Goal: Transaction & Acquisition: Purchase product/service

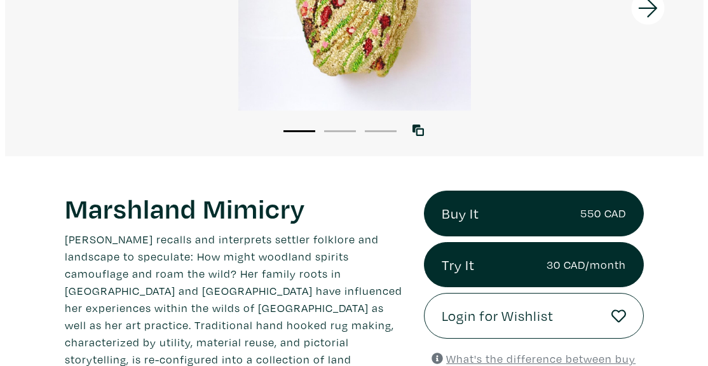
scroll to position [235, 0]
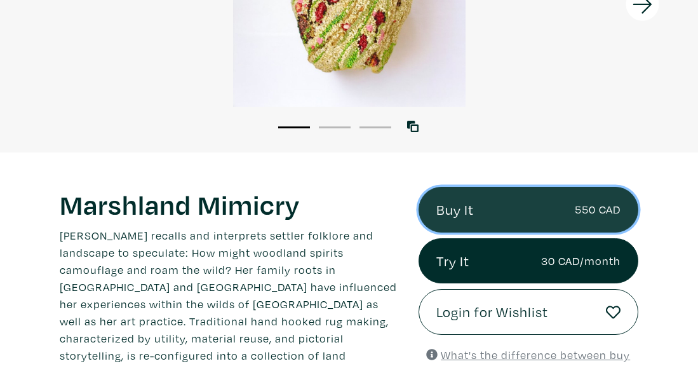
click at [466, 207] on link "Buy It 550 CAD" at bounding box center [529, 210] width 220 height 46
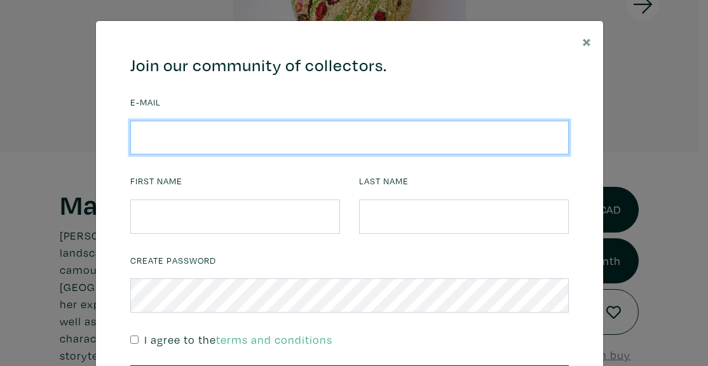
click at [400, 142] on input "email" at bounding box center [349, 138] width 438 height 34
type input "SAMANTHA.SANNELLA@CUSHWAKE.COM"
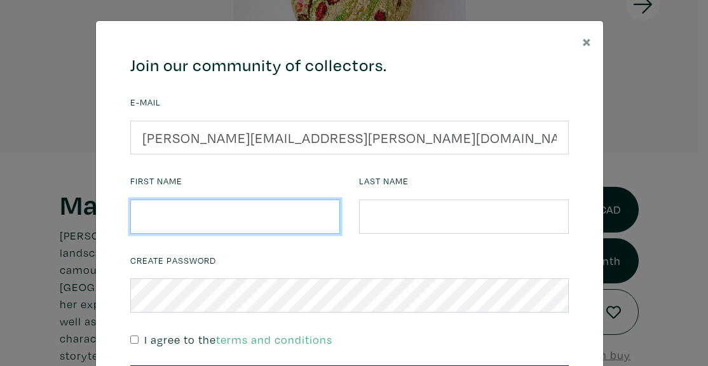
type input "SAMANTHA"
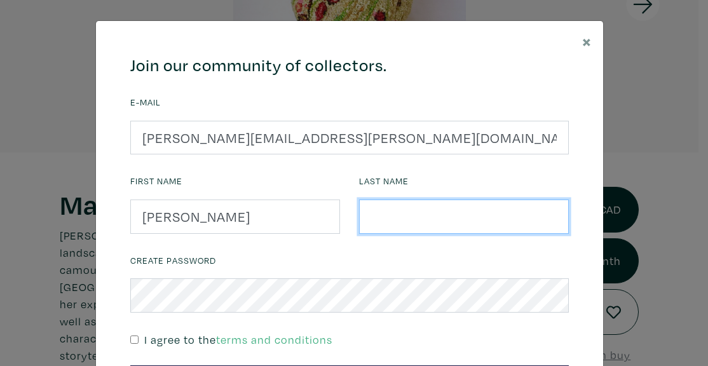
type input "SANNELLA"
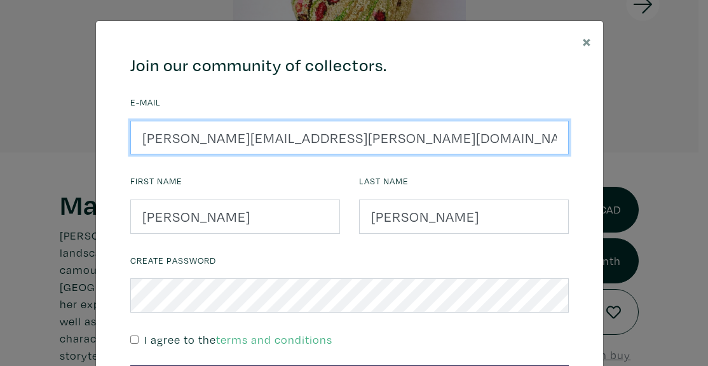
scroll to position [128, 0]
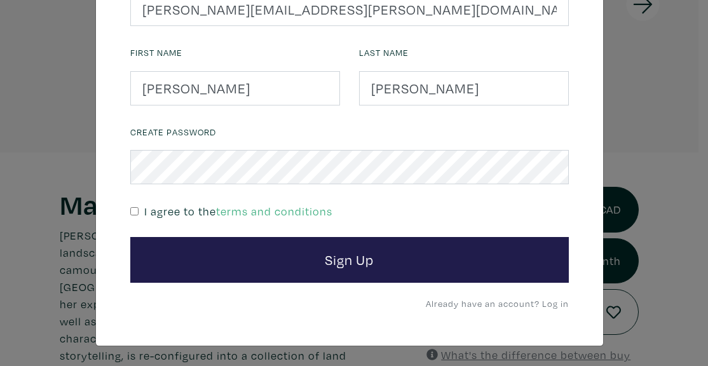
click at [131, 212] on input "checkbox" at bounding box center [134, 211] width 8 height 8
checkbox input "true"
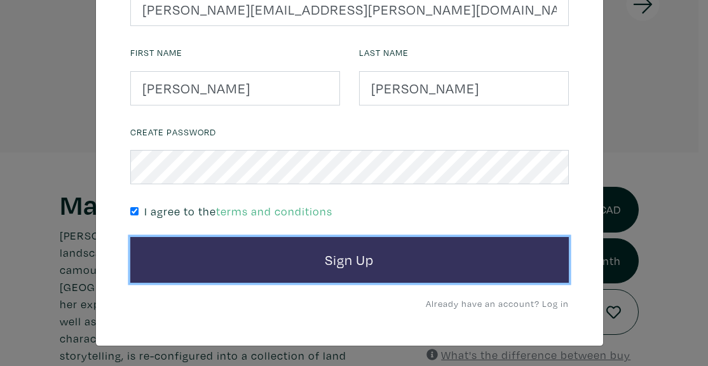
click at [286, 256] on button "Sign Up" at bounding box center [349, 260] width 438 height 46
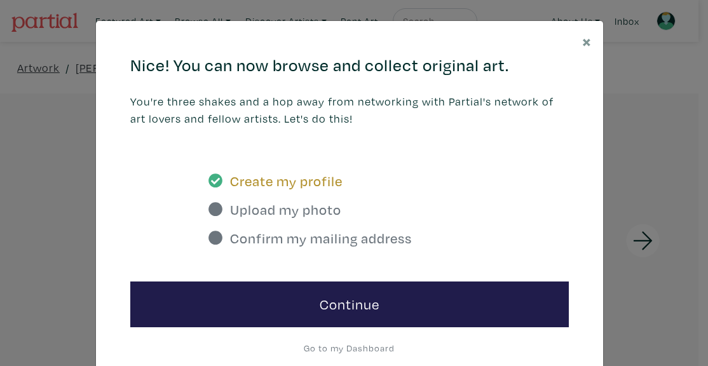
scroll to position [44, 0]
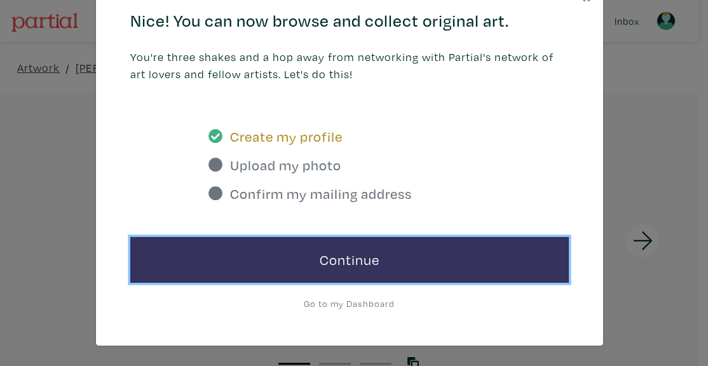
click at [377, 252] on link "Continue" at bounding box center [349, 260] width 438 height 46
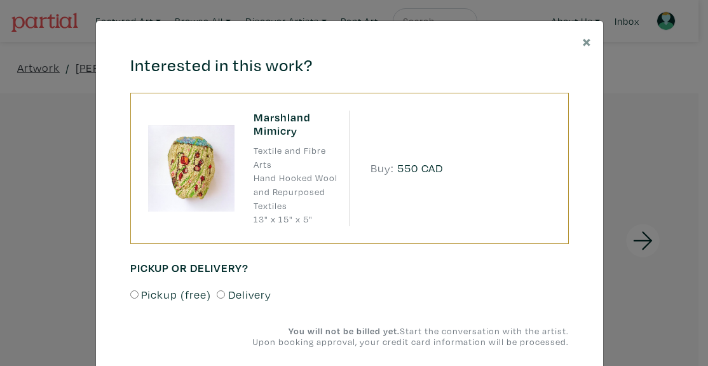
scroll to position [36, 0]
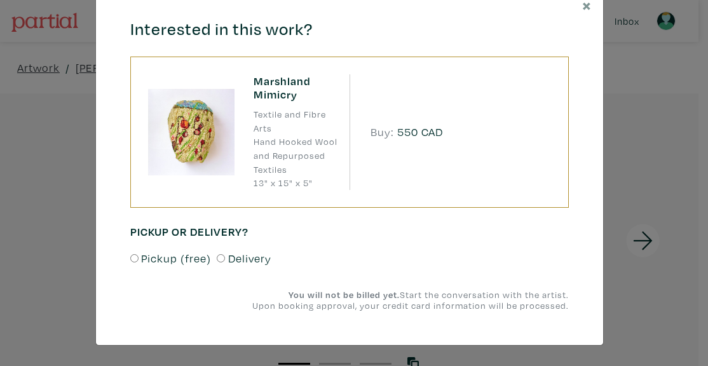
click at [217, 259] on input "Delivery" at bounding box center [221, 258] width 8 height 8
radio input "true"
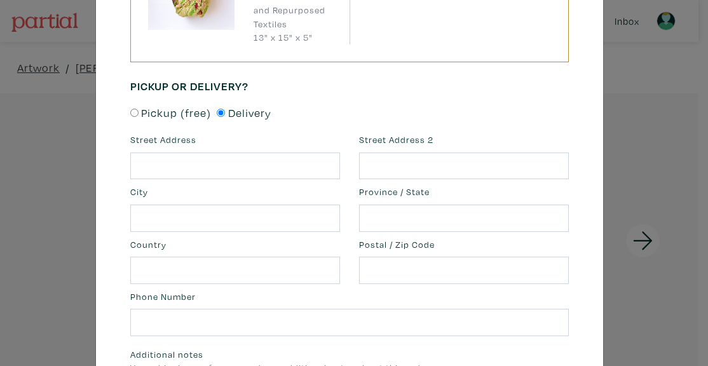
scroll to position [183, 0]
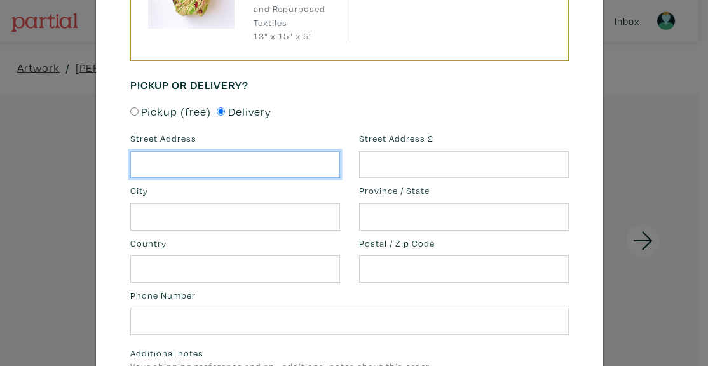
click at [287, 167] on input "text" at bounding box center [235, 164] width 210 height 27
type input "[STREET_ADDRESS]"
type input "toronto"
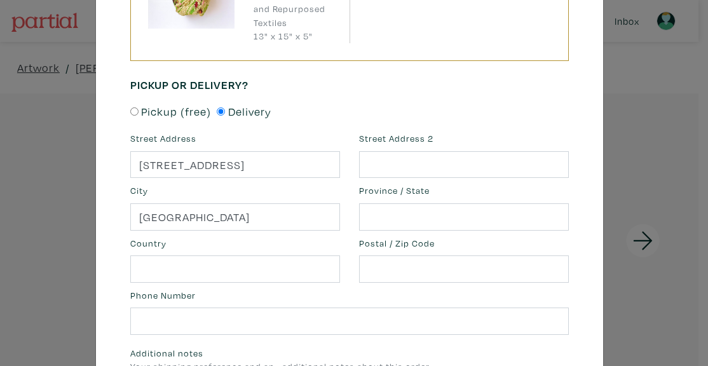
type input "[GEOGRAPHIC_DATA]"
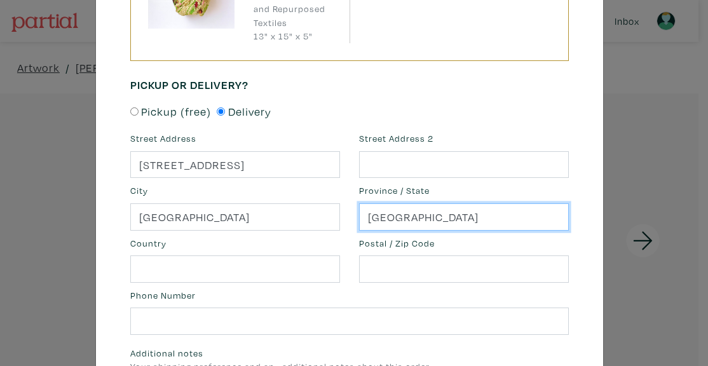
type input "Canada"
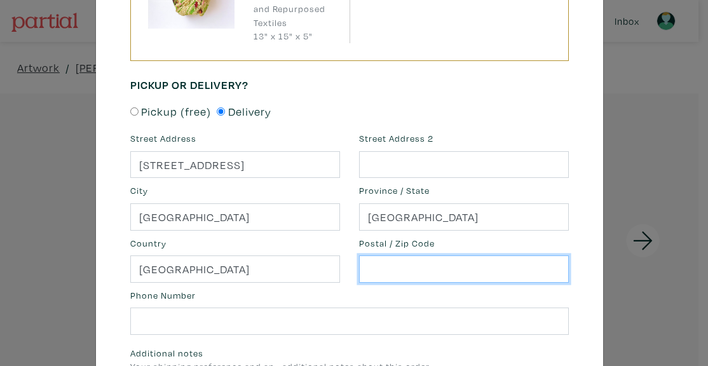
type input "M1N 2X2"
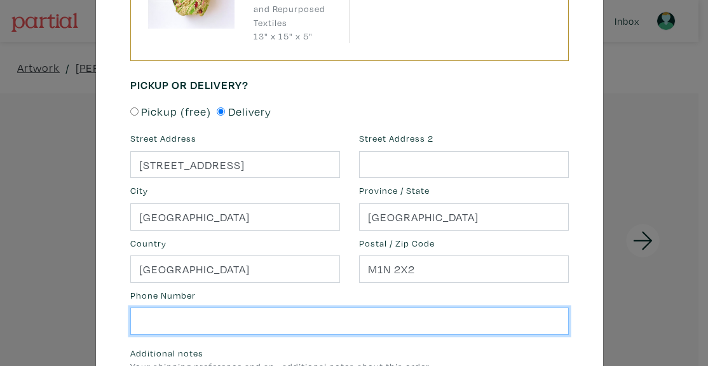
type input "4164361095"
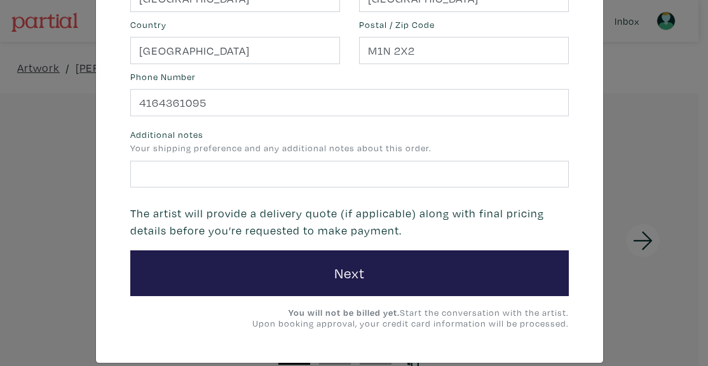
scroll to position [402, 0]
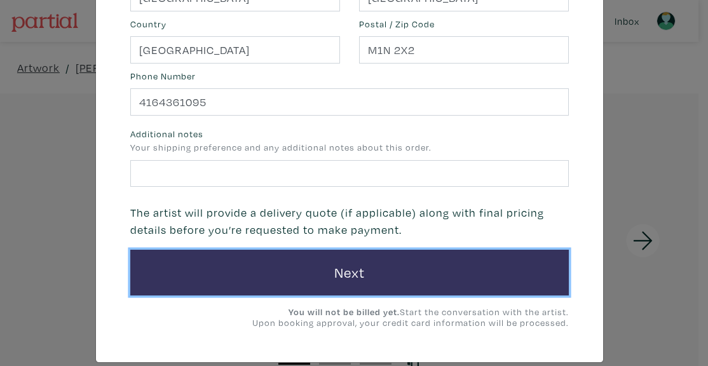
click at [360, 273] on button "Next" at bounding box center [349, 273] width 438 height 46
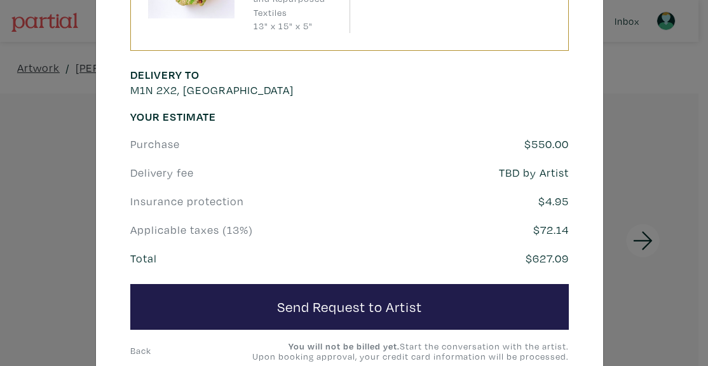
scroll to position [234, 0]
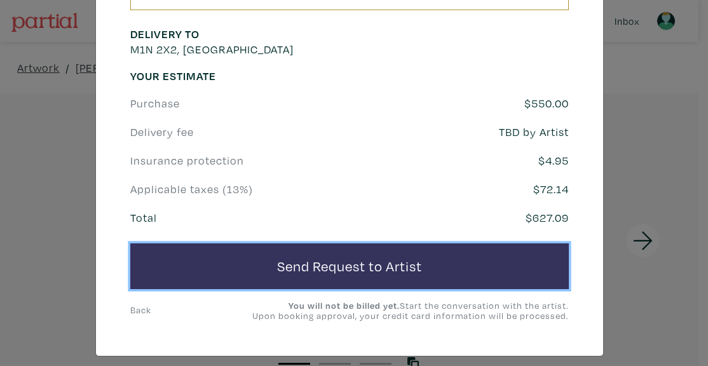
click at [356, 270] on button "Send Request to Artist" at bounding box center [349, 266] width 438 height 46
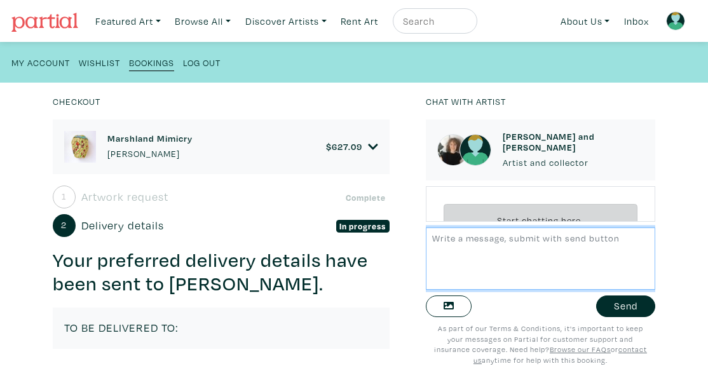
scroll to position [32, 0]
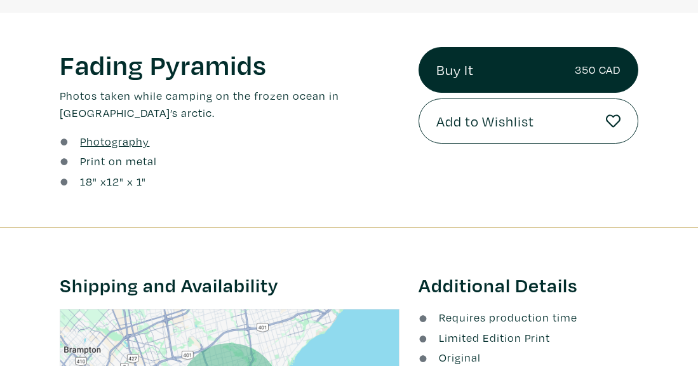
scroll to position [377, 0]
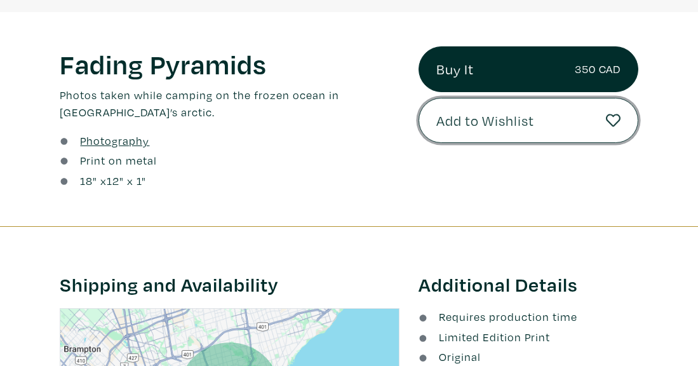
click at [455, 118] on span "Add to Wishlist" at bounding box center [486, 121] width 98 height 22
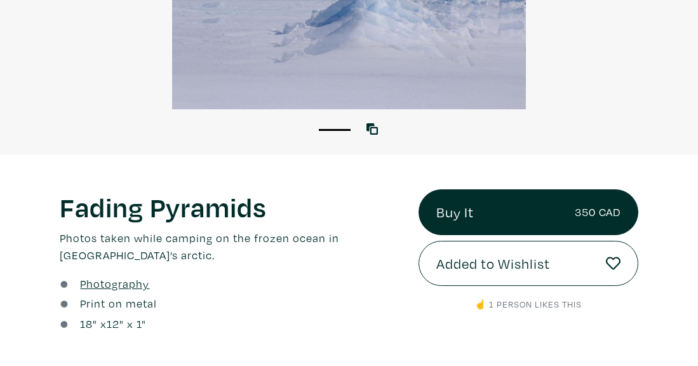
scroll to position [229, 0]
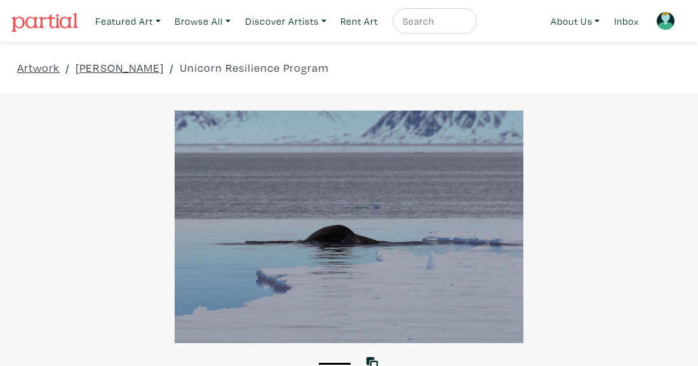
scroll to position [229, 0]
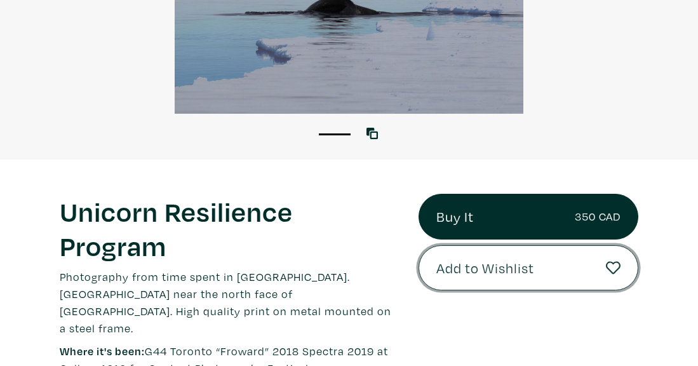
click at [487, 267] on span "Add to Wishlist" at bounding box center [486, 268] width 98 height 22
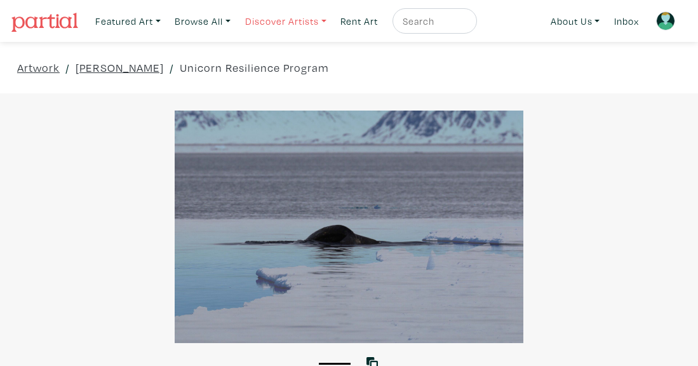
click at [166, 17] on link "Discover Artists" at bounding box center [128, 21] width 77 height 26
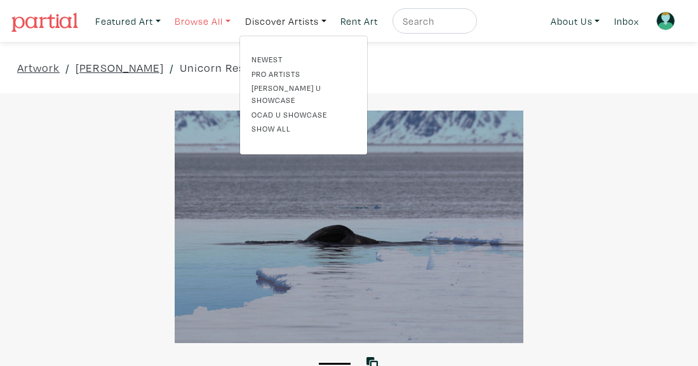
click at [166, 21] on link "Browse All" at bounding box center [128, 21] width 77 height 26
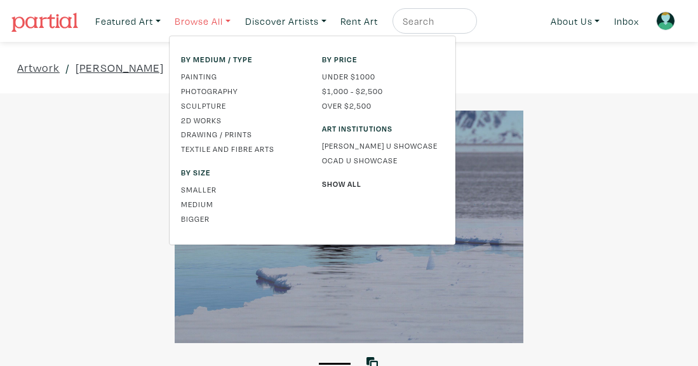
click at [236, 21] on link "Browse All" at bounding box center [202, 21] width 67 height 26
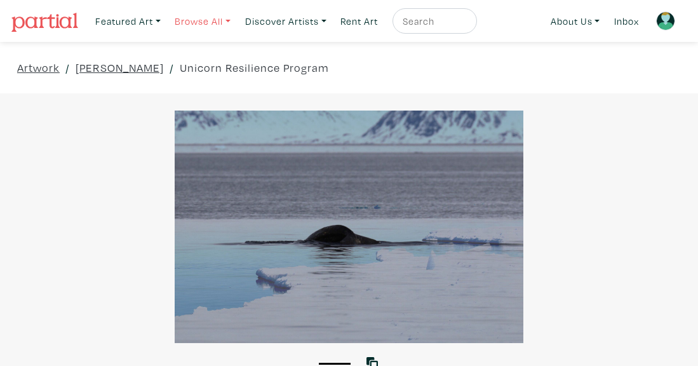
click at [166, 21] on link "Browse All" at bounding box center [128, 21] width 77 height 26
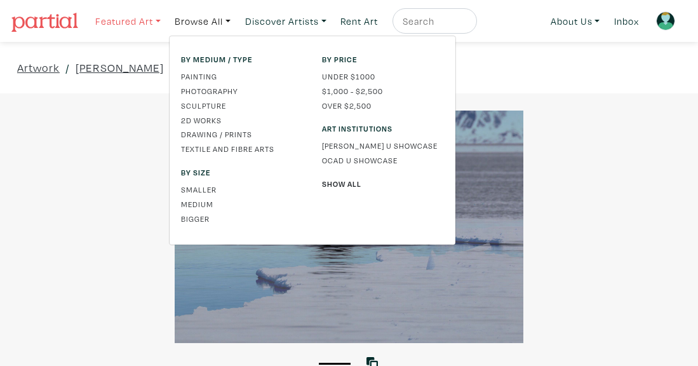
click at [156, 20] on link "Featured Art" at bounding box center [128, 21] width 77 height 26
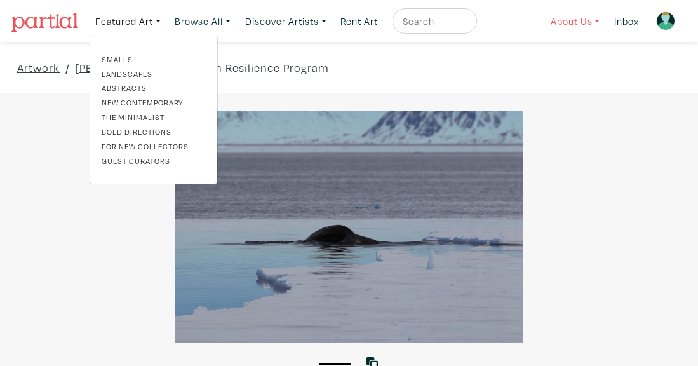
click at [593, 22] on link "About Us" at bounding box center [575, 21] width 61 height 26
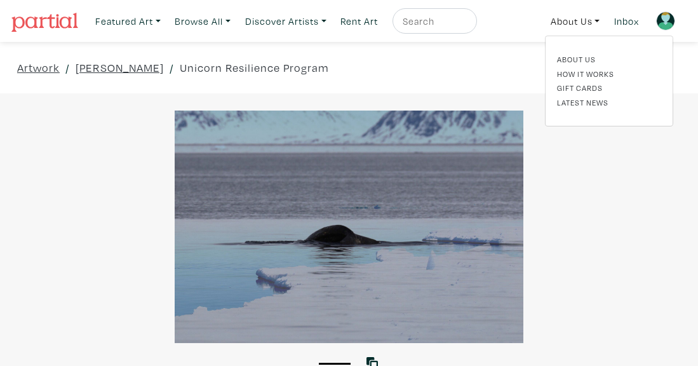
click at [607, 166] on div at bounding box center [349, 227] width 698 height 233
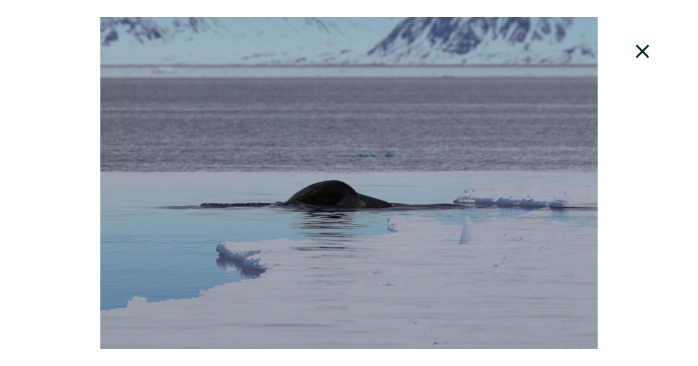
scroll to position [295, 0]
click at [641, 50] on icon at bounding box center [642, 50] width 13 height 13
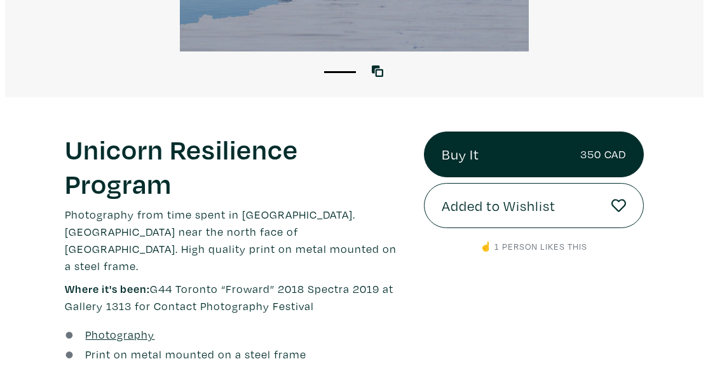
scroll to position [287, 0]
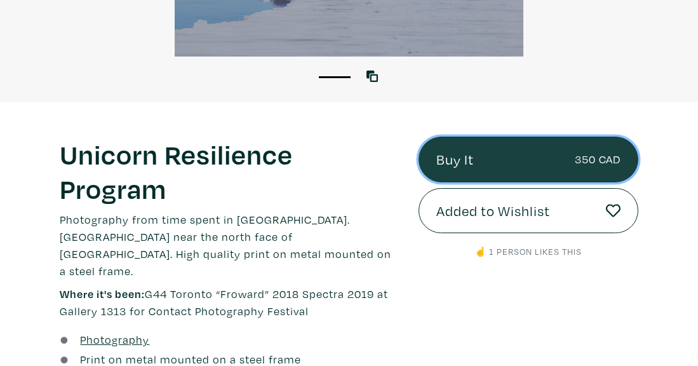
click at [487, 155] on link "Buy It 350 CAD" at bounding box center [529, 160] width 220 height 46
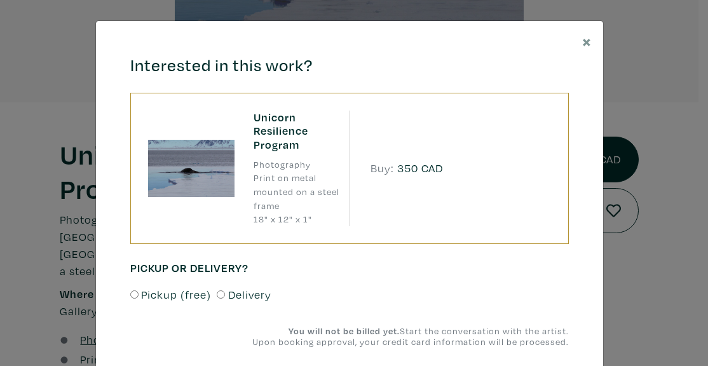
scroll to position [36, 0]
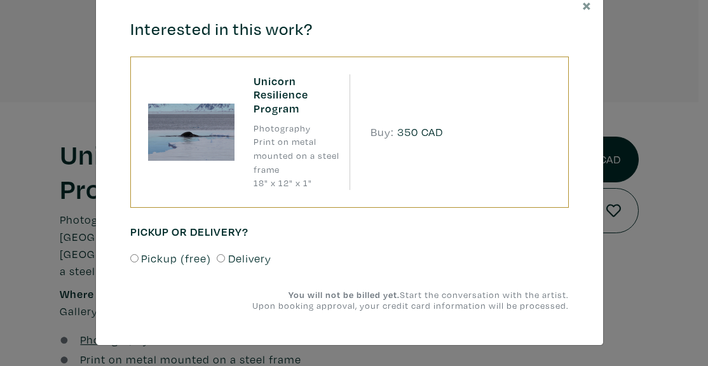
click at [217, 256] on input "Delivery" at bounding box center [221, 258] width 8 height 8
radio input "true"
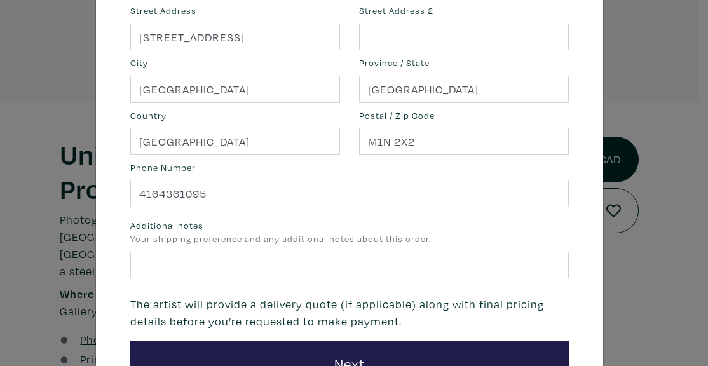
scroll to position [390, 0]
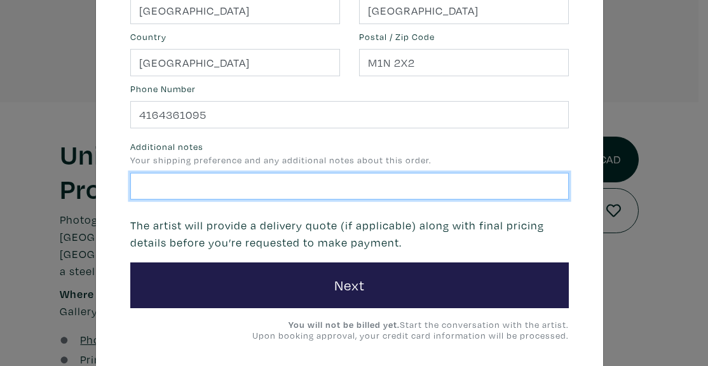
click at [281, 186] on input "text" at bounding box center [349, 186] width 438 height 27
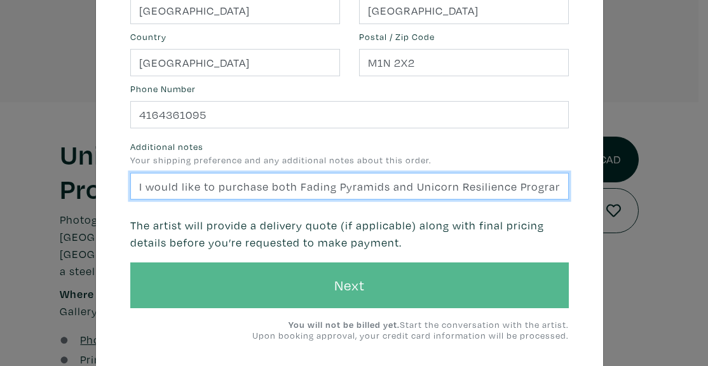
type input "Hi - I would like to purchase both Fading Pyramids and Unicorn Resilience Progr…"
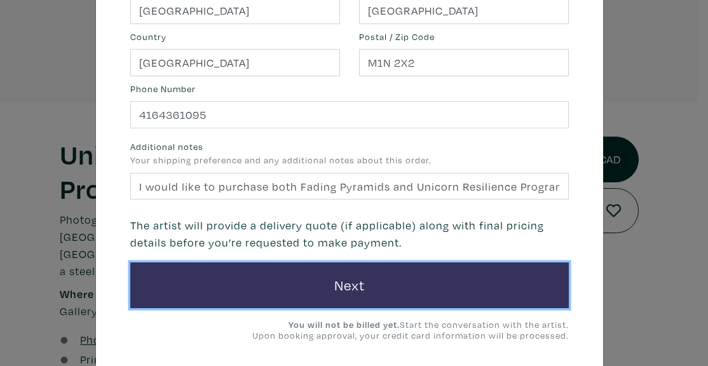
click at [319, 282] on button "Next" at bounding box center [349, 285] width 438 height 46
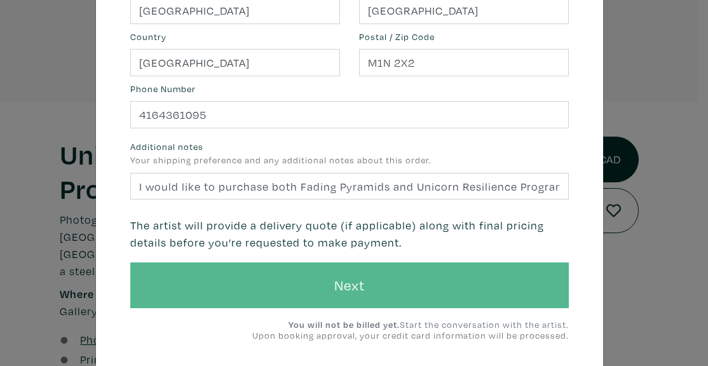
scroll to position [0, 0]
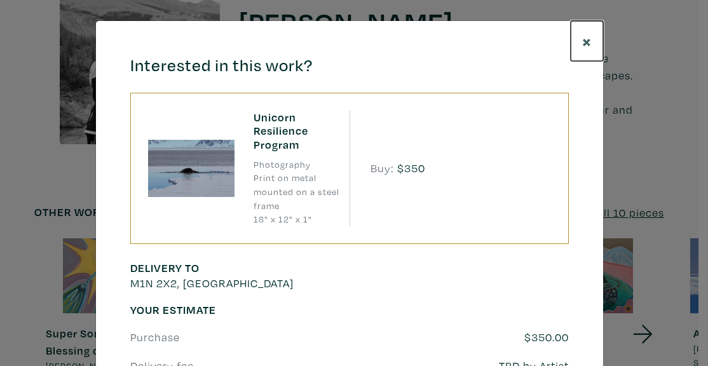
click at [582, 43] on span "×" at bounding box center [587, 41] width 10 height 22
